Goal: Task Accomplishment & Management: Use online tool/utility

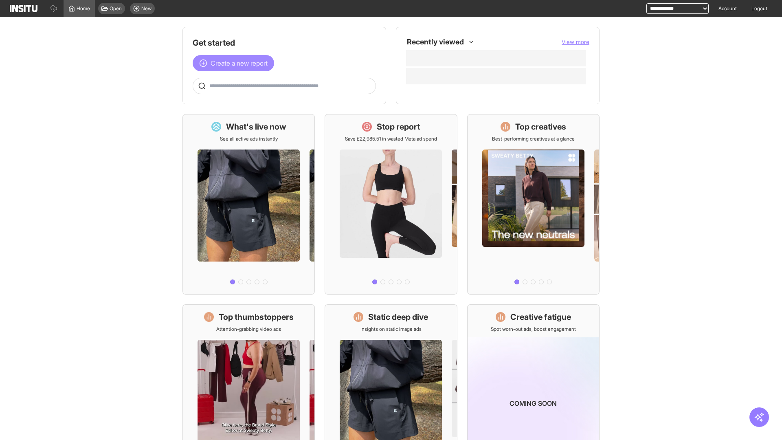
click at [235, 63] on span "Create a new report" at bounding box center [239, 63] width 57 height 10
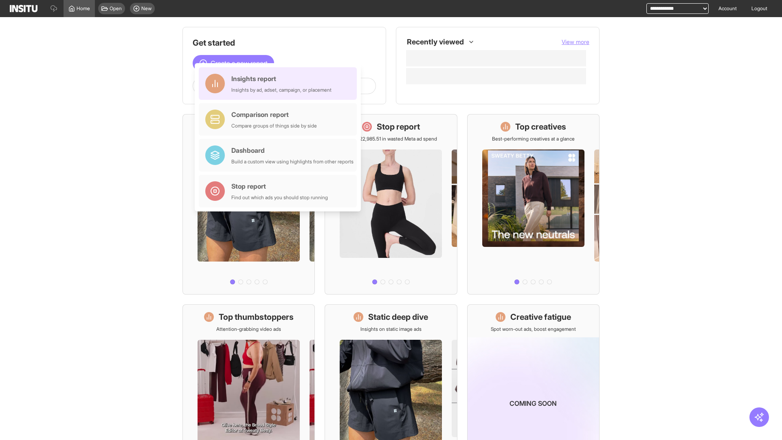
click at [280, 84] on div "Insights report Insights by ad, adset, campaign, or placement" at bounding box center [281, 84] width 100 height 20
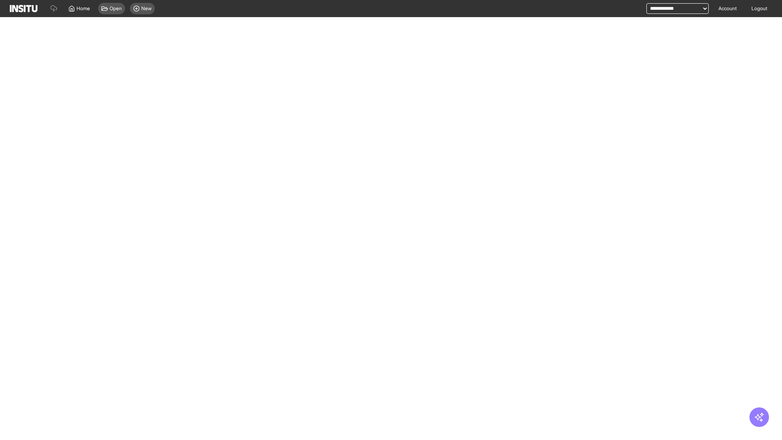
select select "**"
